Goal: Information Seeking & Learning: Learn about a topic

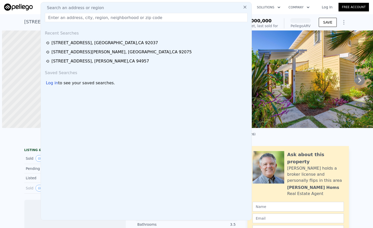
scroll to position [0, 2]
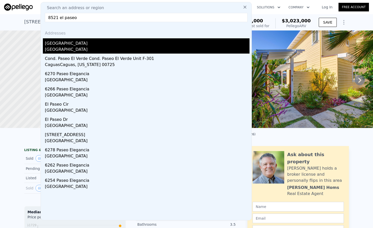
type input "8521 el paseo"
click at [87, 46] on div "[GEOGRAPHIC_DATA]" at bounding box center [147, 42] width 205 height 8
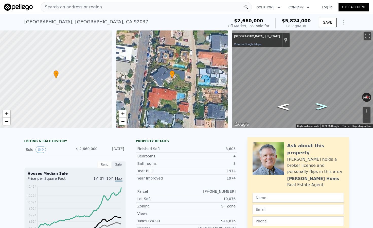
click at [325, 107] on icon "Go North" at bounding box center [322, 106] width 24 height 10
click at [325, 107] on icon "Go North" at bounding box center [321, 106] width 25 height 10
click at [325, 107] on icon "Go North" at bounding box center [321, 105] width 28 height 11
click at [284, 108] on icon "Go South" at bounding box center [284, 107] width 28 height 11
click at [112, 21] on div "[STREET_ADDRESS]" at bounding box center [86, 21] width 124 height 7
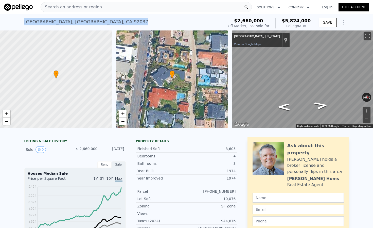
drag, startPoint x: 112, startPoint y: 21, endPoint x: 23, endPoint y: 23, distance: 89.9
click at [23, 23] on div "[STREET_ADDRESS] Sold [DATE] for $2.660m (~ARV $5.824m ) $2,660,000 Off Market,…" at bounding box center [186, 22] width 373 height 16
copy div "[STREET_ADDRESS]"
click at [58, 21] on div "[STREET_ADDRESS]" at bounding box center [86, 21] width 124 height 7
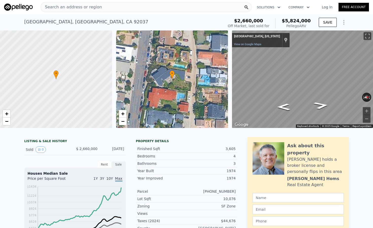
click at [58, 21] on div "[STREET_ADDRESS]" at bounding box center [86, 21] width 124 height 7
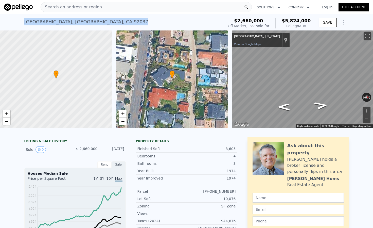
click at [58, 21] on div "[STREET_ADDRESS]" at bounding box center [86, 21] width 124 height 7
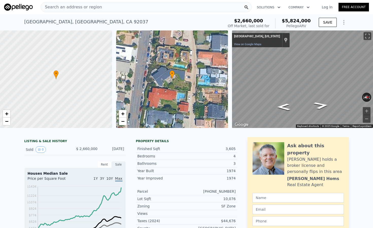
click at [64, 8] on span "Search an address or region" at bounding box center [71, 7] width 61 height 6
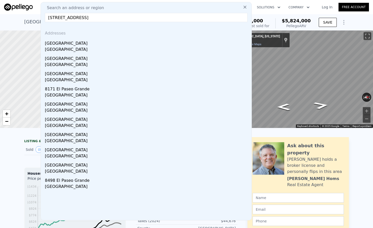
drag, startPoint x: 57, startPoint y: 18, endPoint x: 54, endPoint y: 18, distance: 3.0
click at [54, 18] on input "[STREET_ADDRESS]" at bounding box center [146, 17] width 203 height 9
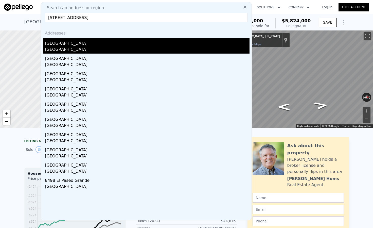
type input "[STREET_ADDRESS]"
click at [75, 48] on div "[GEOGRAPHIC_DATA]" at bounding box center [147, 49] width 205 height 7
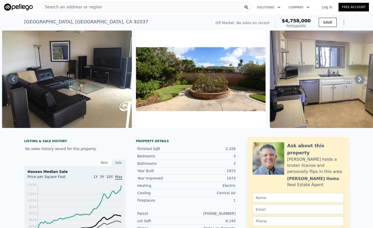
click at [85, 22] on div "[STREET_ADDRESS]" at bounding box center [86, 21] width 124 height 7
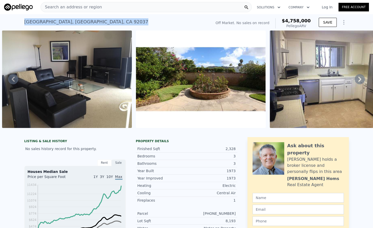
click at [85, 22] on div "[STREET_ADDRESS]" at bounding box center [86, 21] width 124 height 7
copy div "[STREET_ADDRESS] No sales on record (~ARV $4.758m )"
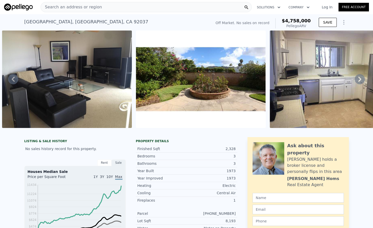
click at [75, 6] on span "Search an address or region" at bounding box center [71, 7] width 61 height 6
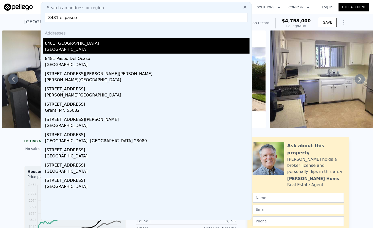
type input "8481 el paseo"
click at [56, 49] on div "[GEOGRAPHIC_DATA]" at bounding box center [147, 49] width 205 height 7
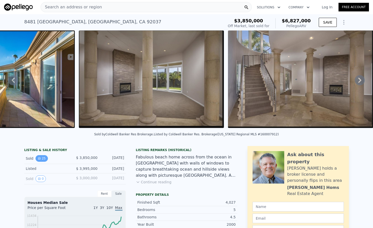
click at [45, 159] on button "25" at bounding box center [42, 158] width 12 height 7
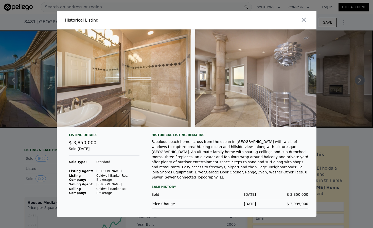
scroll to position [0, 3163]
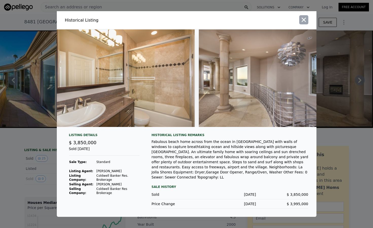
click at [305, 21] on icon "button" at bounding box center [304, 19] width 7 height 7
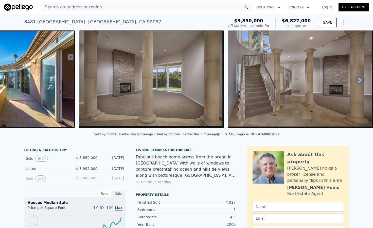
click at [149, 182] on button "Continue reading" at bounding box center [154, 181] width 36 height 5
